Goal: Task Accomplishment & Management: Manage account settings

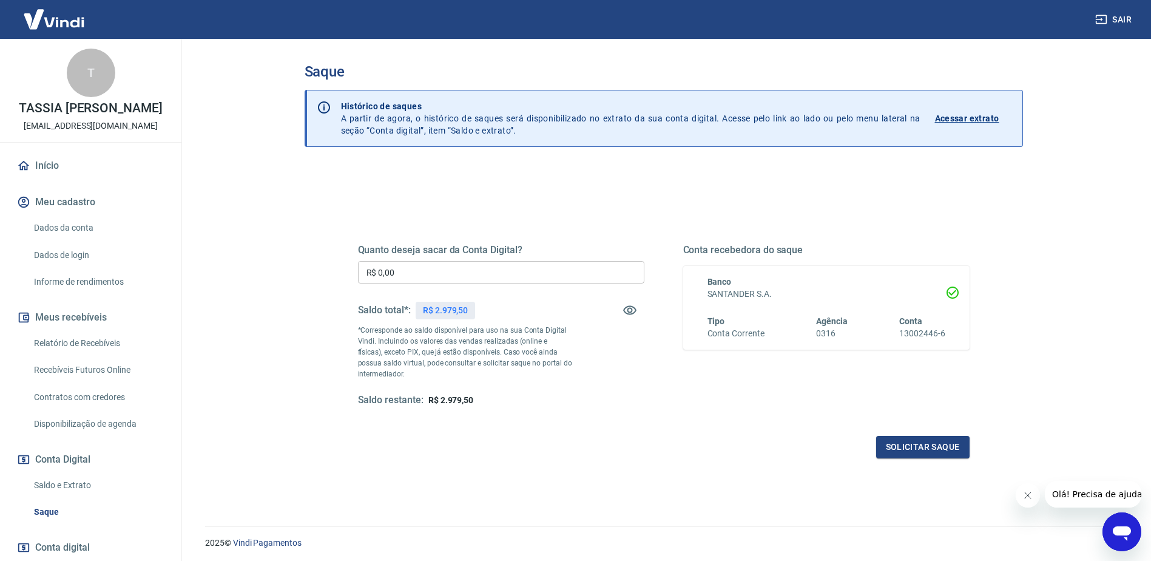
click at [457, 274] on input "R$ 0,00" at bounding box center [501, 272] width 286 height 22
type input "R$ 2.979,50"
click at [931, 450] on button "Solicitar saque" at bounding box center [922, 447] width 93 height 22
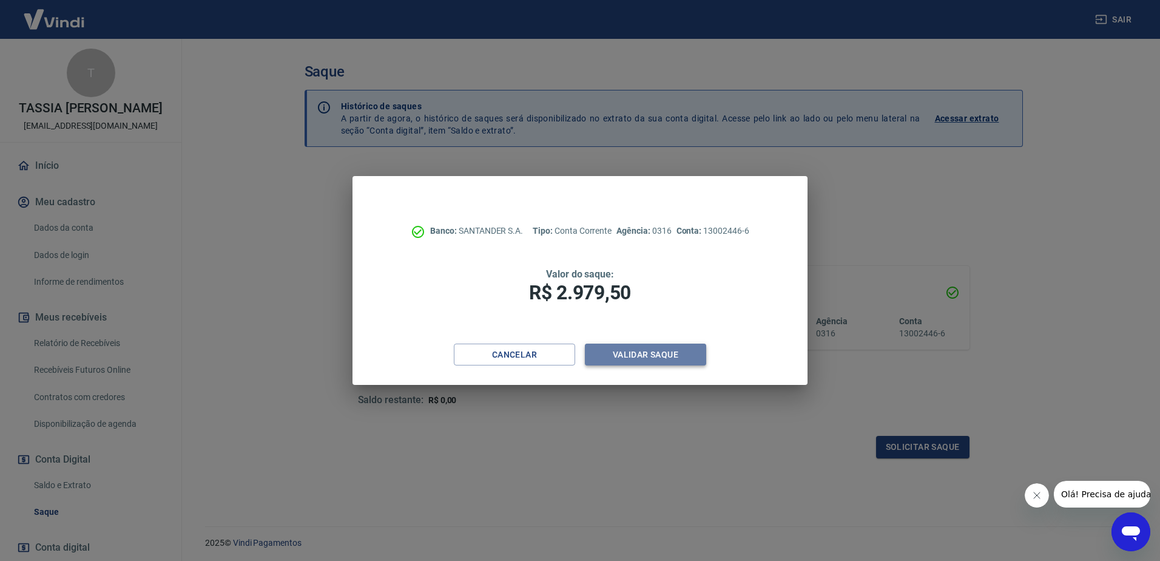
click at [667, 353] on button "Validar saque" at bounding box center [645, 354] width 121 height 22
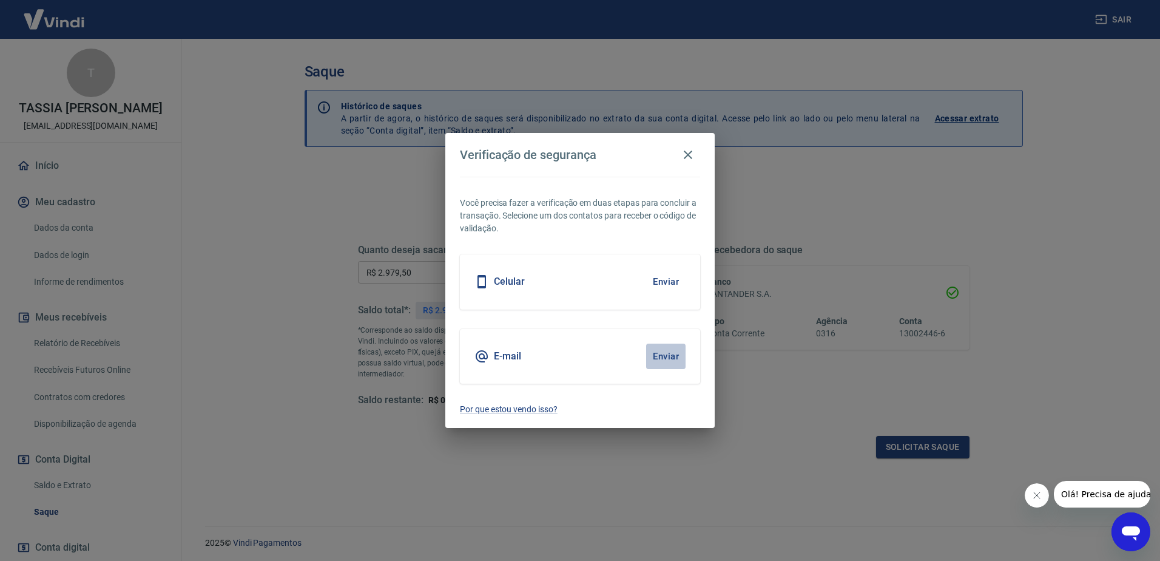
click at [669, 365] on button "Enviar" at bounding box center [665, 355] width 39 height 25
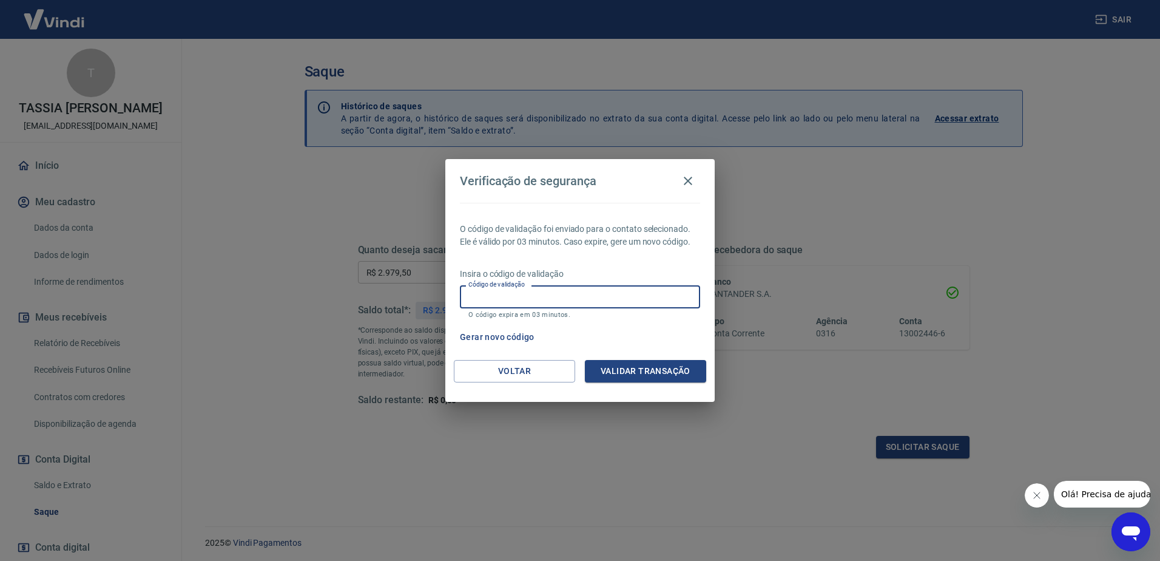
click at [587, 294] on input "Código de validação" at bounding box center [580, 296] width 240 height 22
paste input "944577"
type input "944577"
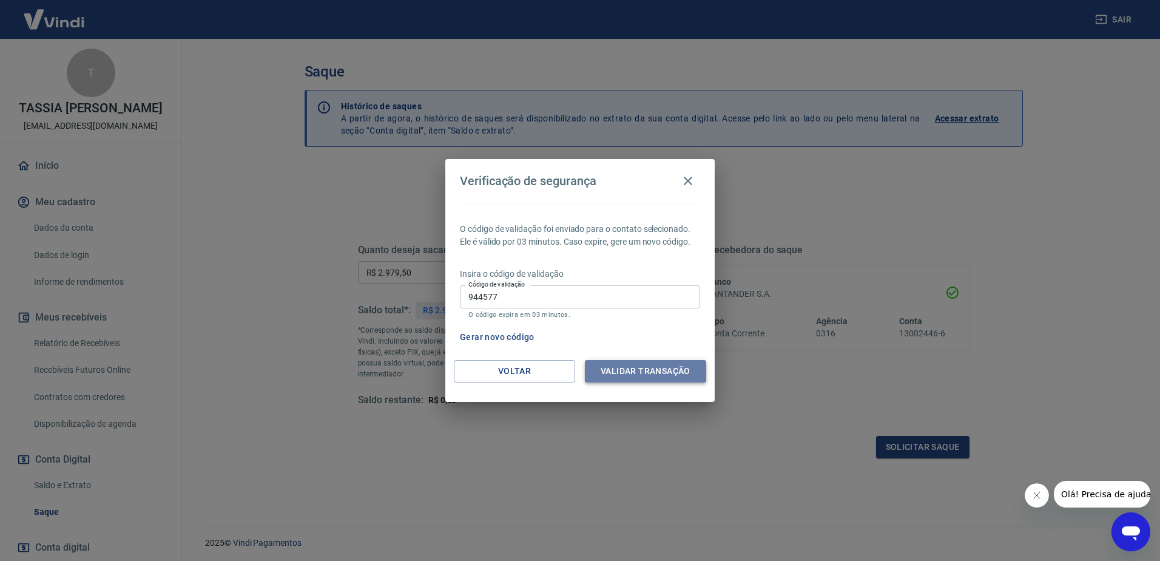
click at [673, 376] on button "Validar transação" at bounding box center [645, 371] width 121 height 22
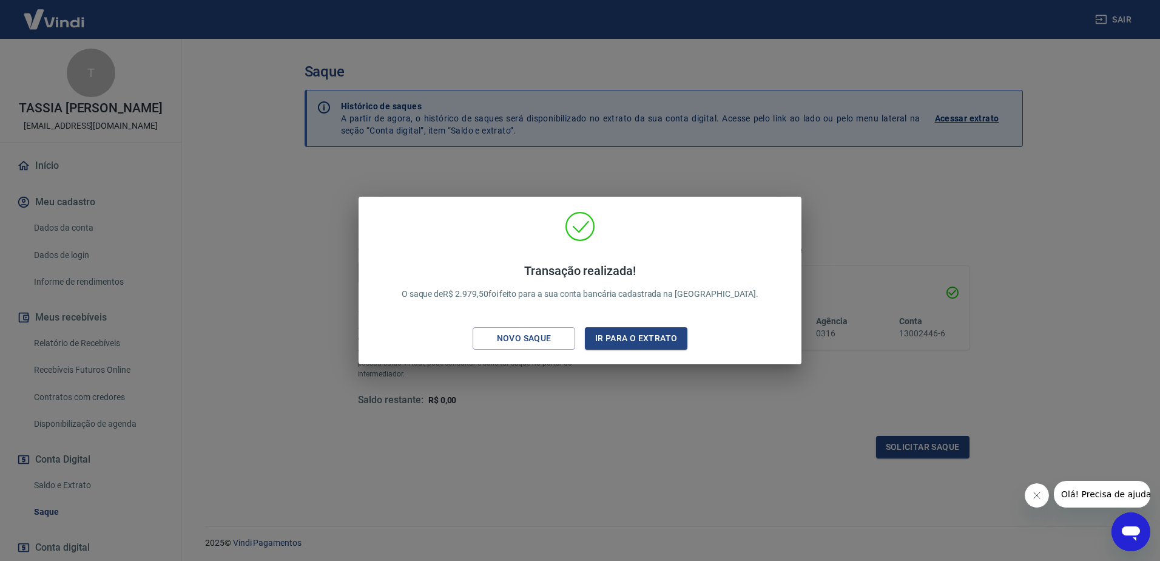
click at [750, 448] on div "Transação realizada! O saque de R$ 2.979,50 foi feito para a sua conta bancária…" at bounding box center [580, 280] width 1160 height 561
